Goal: Task Accomplishment & Management: Use online tool/utility

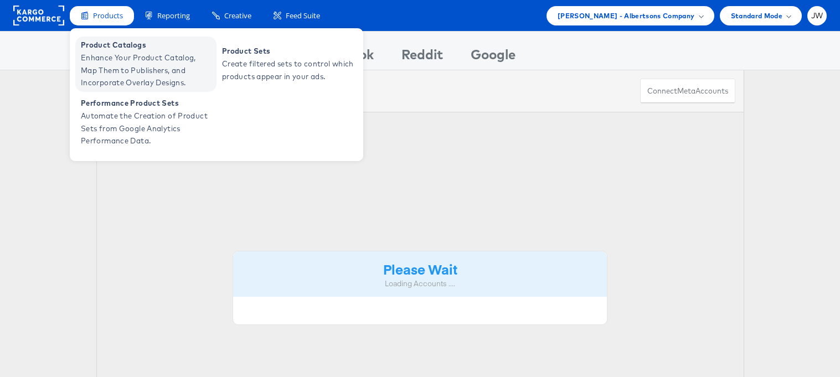
click at [117, 60] on span "Enhance Your Product Catalog, Map Them to Publishers, and Incorporate Overlay D…" at bounding box center [147, 70] width 133 height 38
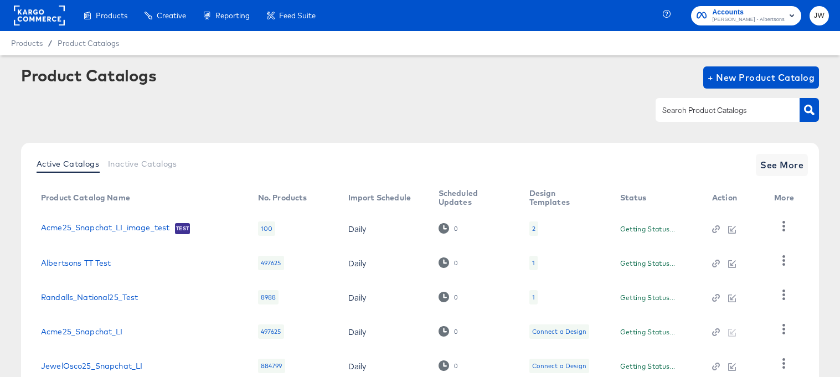
click at [704, 105] on input "text" at bounding box center [719, 110] width 118 height 13
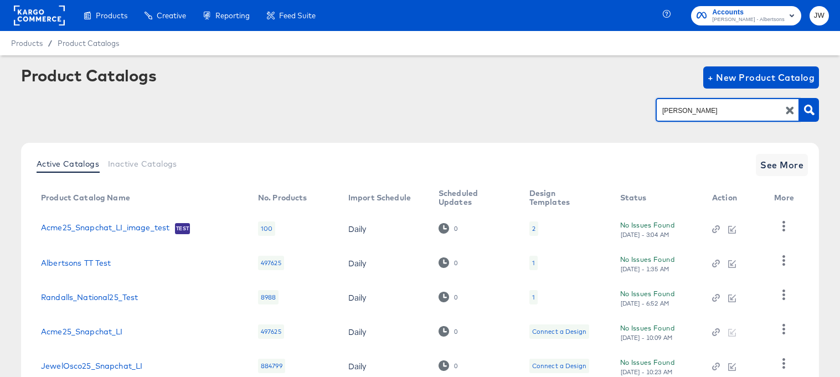
type input "[PERSON_NAME]"
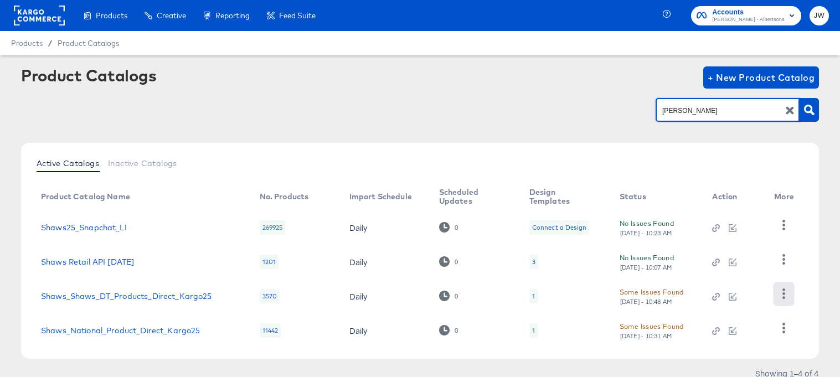
click at [789, 292] on icon "button" at bounding box center [783, 293] width 11 height 11
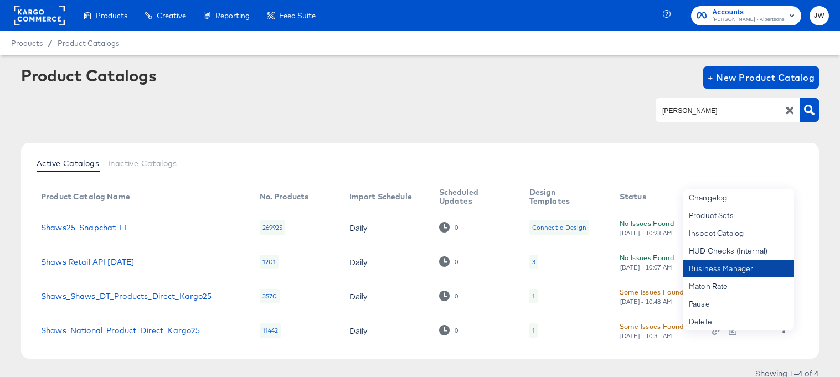
click at [743, 262] on div "Business Manager" at bounding box center [738, 269] width 111 height 18
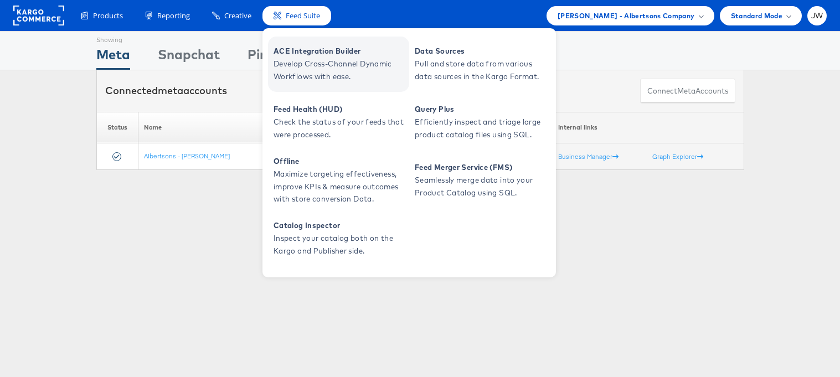
click at [312, 50] on span "ACE Integration Builder" at bounding box center [339, 51] width 133 height 13
